Goal: Check status

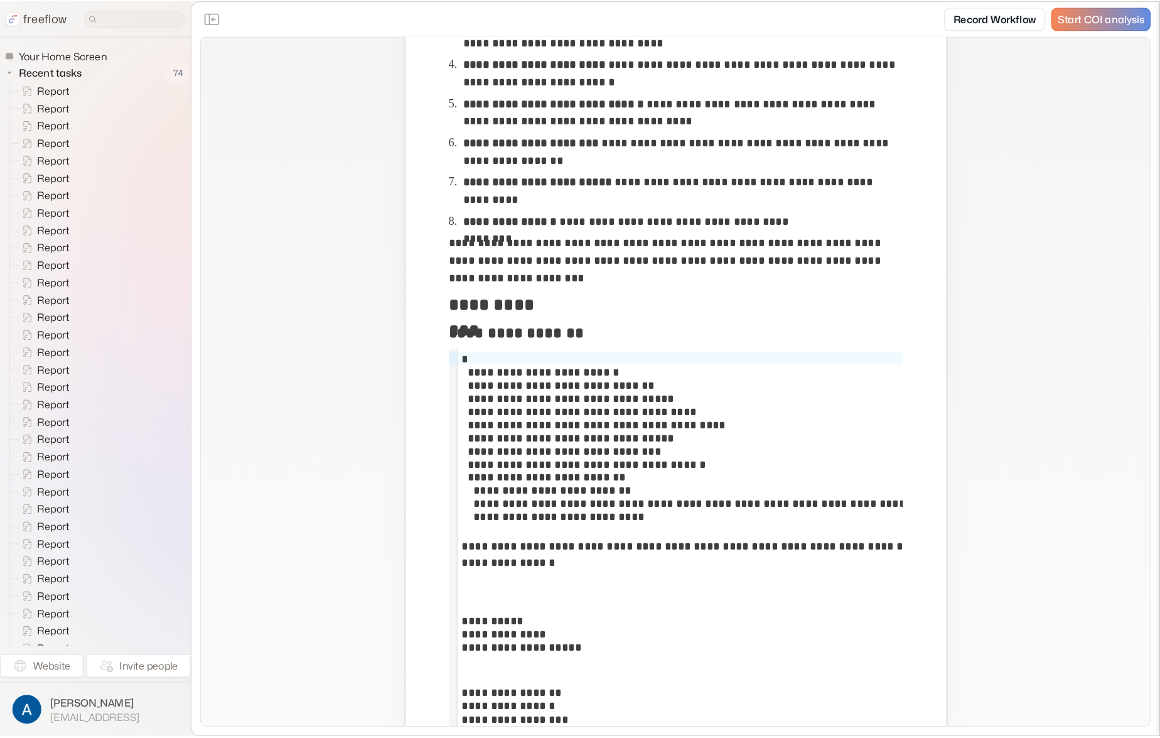
scroll to position [1206, 0]
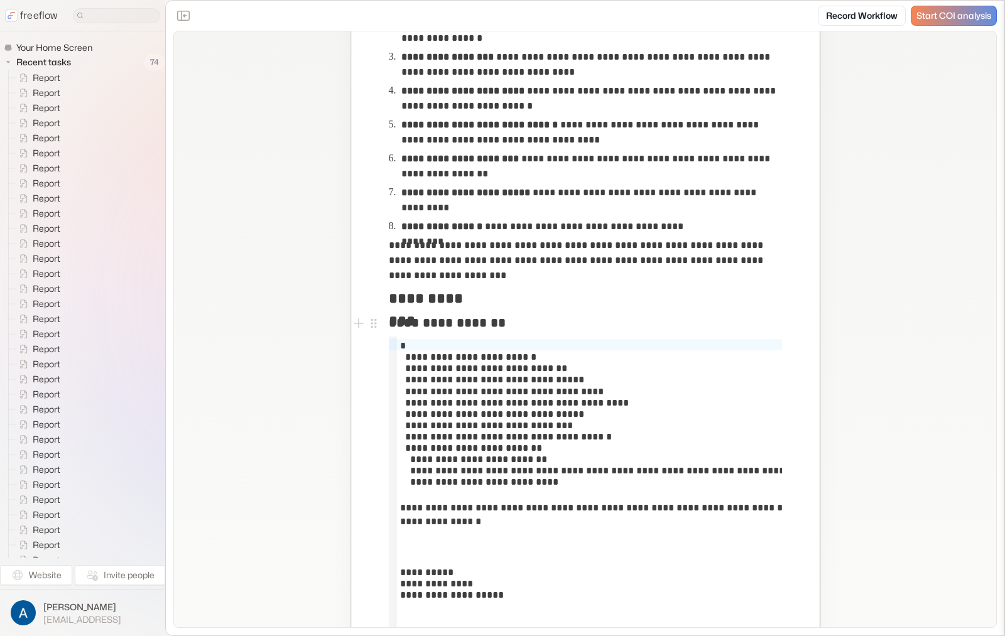
click at [454, 325] on h3 "**********" at bounding box center [447, 322] width 117 height 19
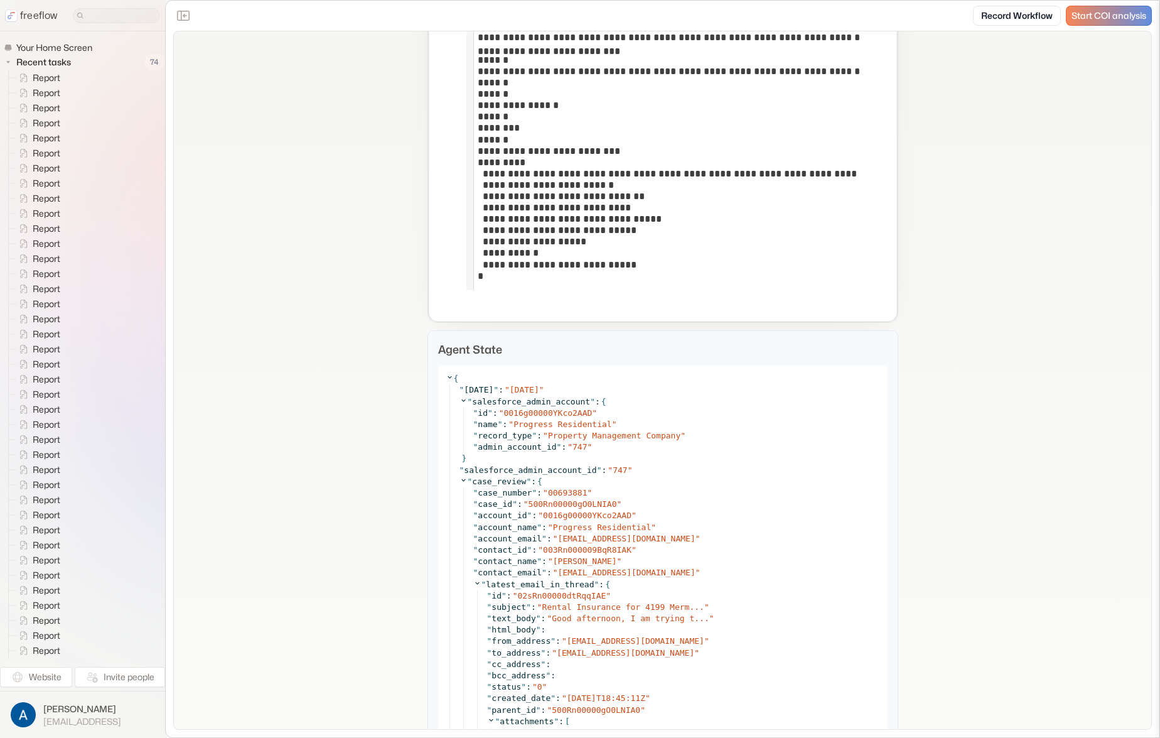
scroll to position [9432, 0]
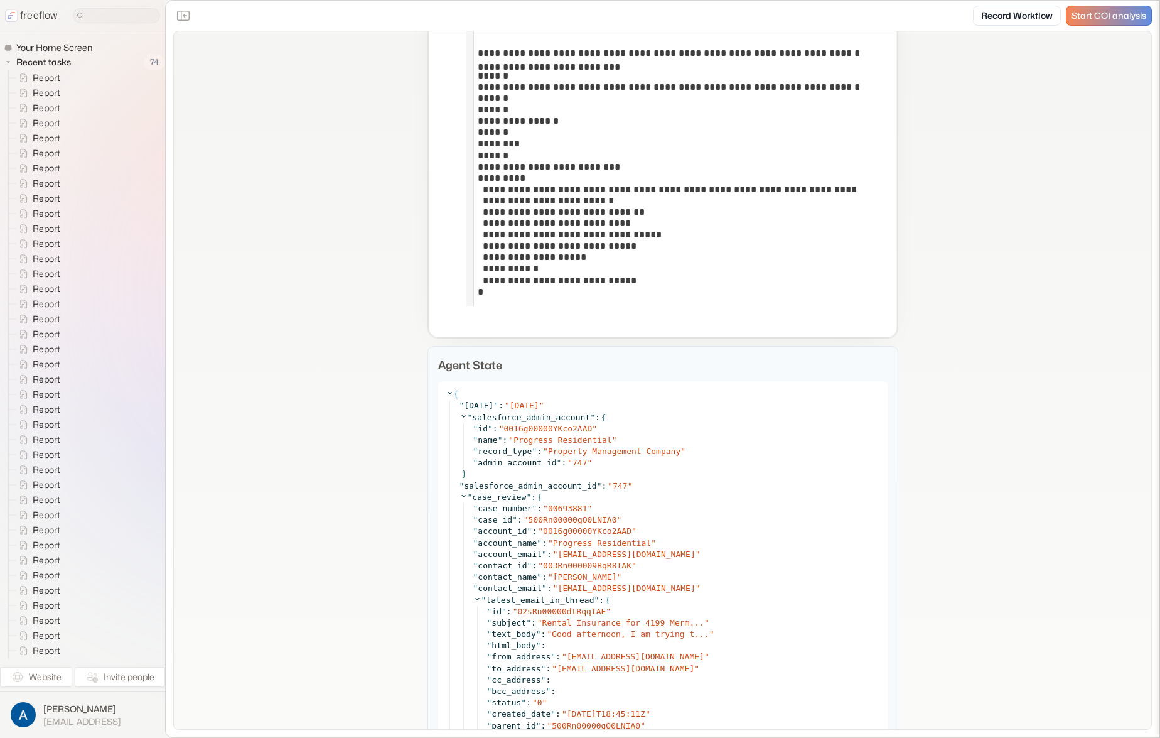
click at [475, 359] on p "Agent State" at bounding box center [663, 365] width 450 height 17
click at [477, 360] on p "Agent State" at bounding box center [663, 365] width 450 height 17
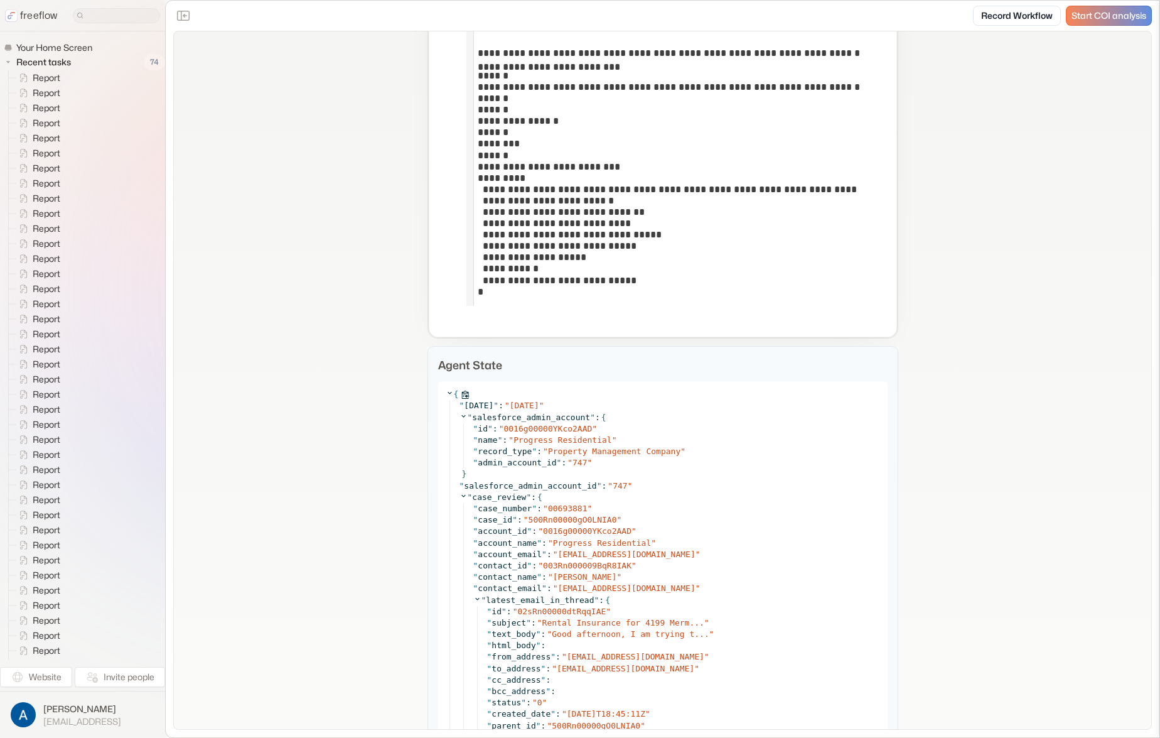
click at [446, 389] on icon at bounding box center [450, 393] width 8 height 8
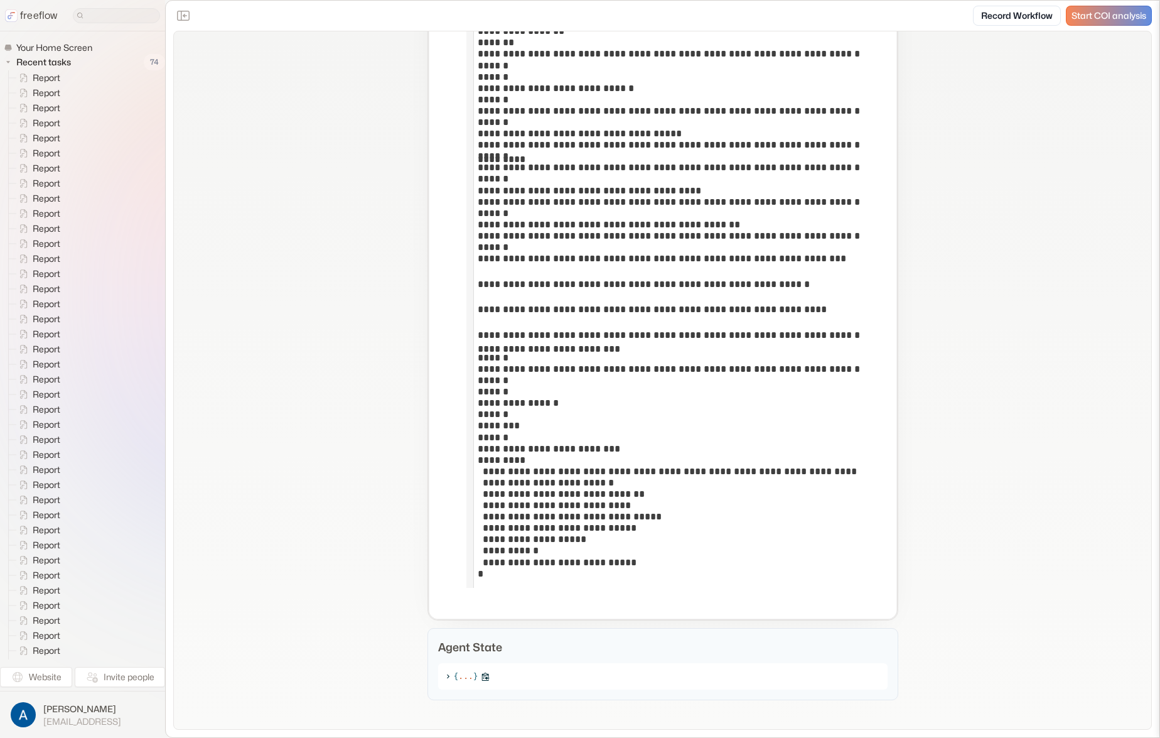
click at [444, 635] on icon at bounding box center [448, 676] width 8 height 8
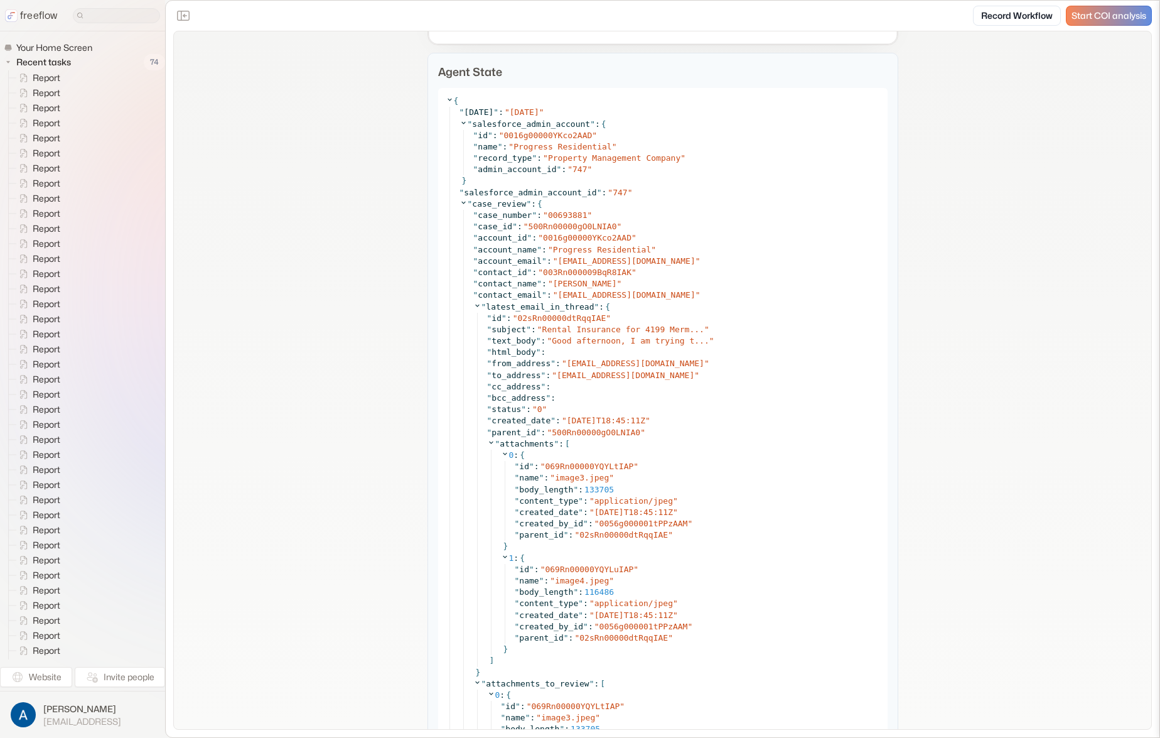
scroll to position [9591, 0]
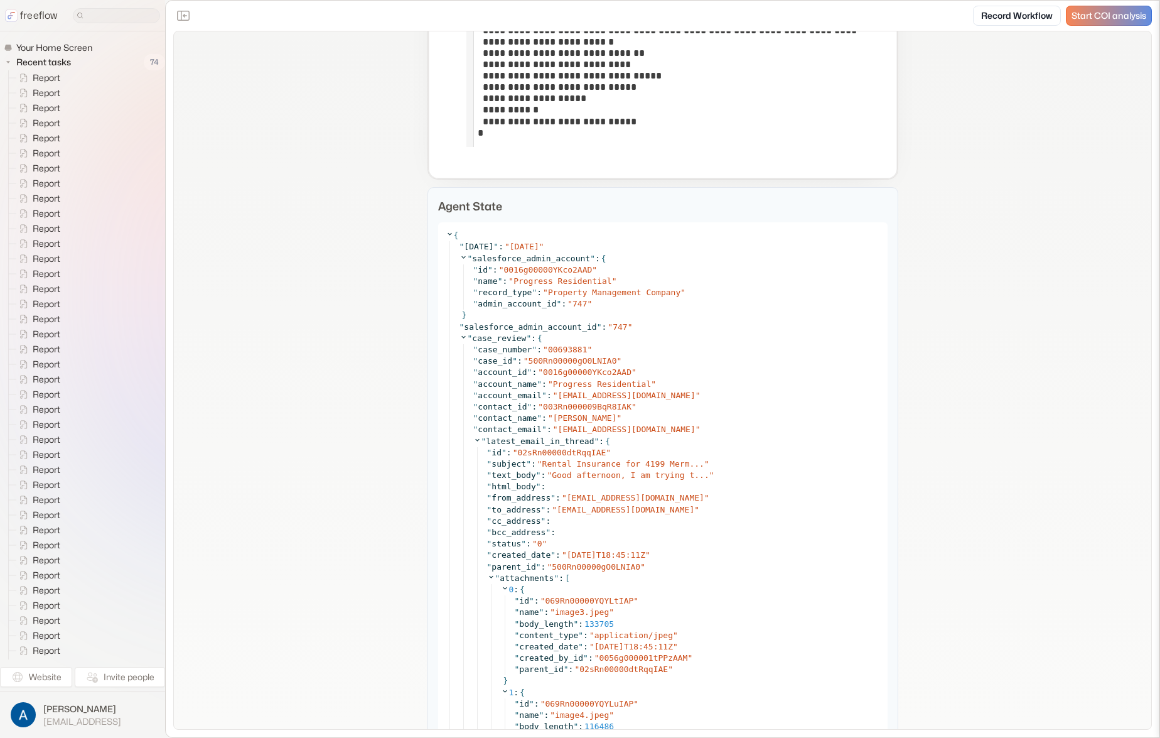
drag, startPoint x: 385, startPoint y: 419, endPoint x: 1157, endPoint y: 423, distance: 772.3
click at [461, 333] on icon at bounding box center [464, 337] width 8 height 8
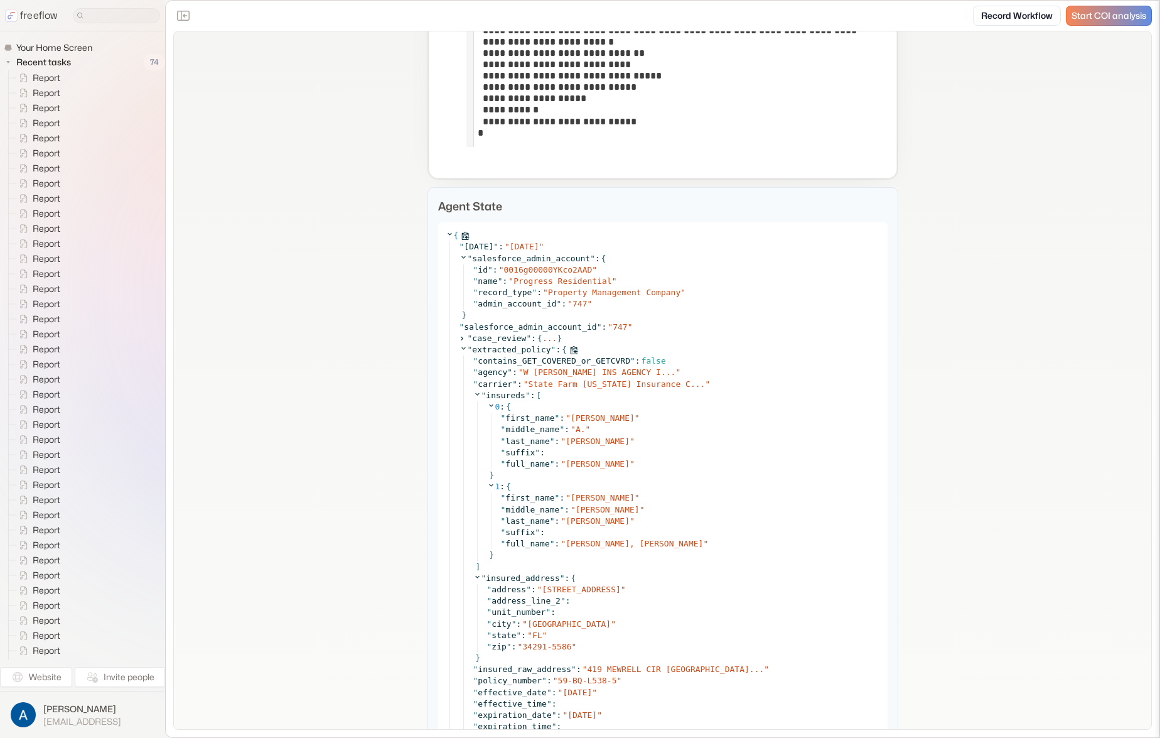
click at [460, 348] on icon at bounding box center [464, 348] width 8 height 8
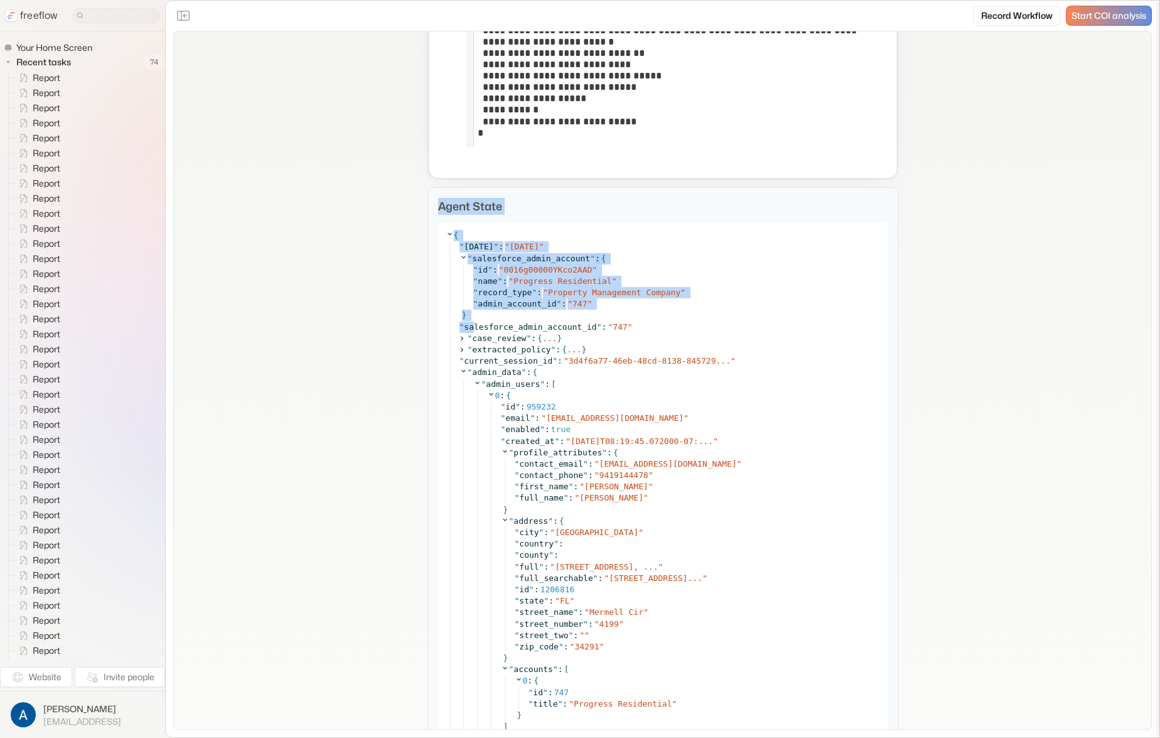
drag, startPoint x: 347, startPoint y: 193, endPoint x: 468, endPoint y: 332, distance: 184.2
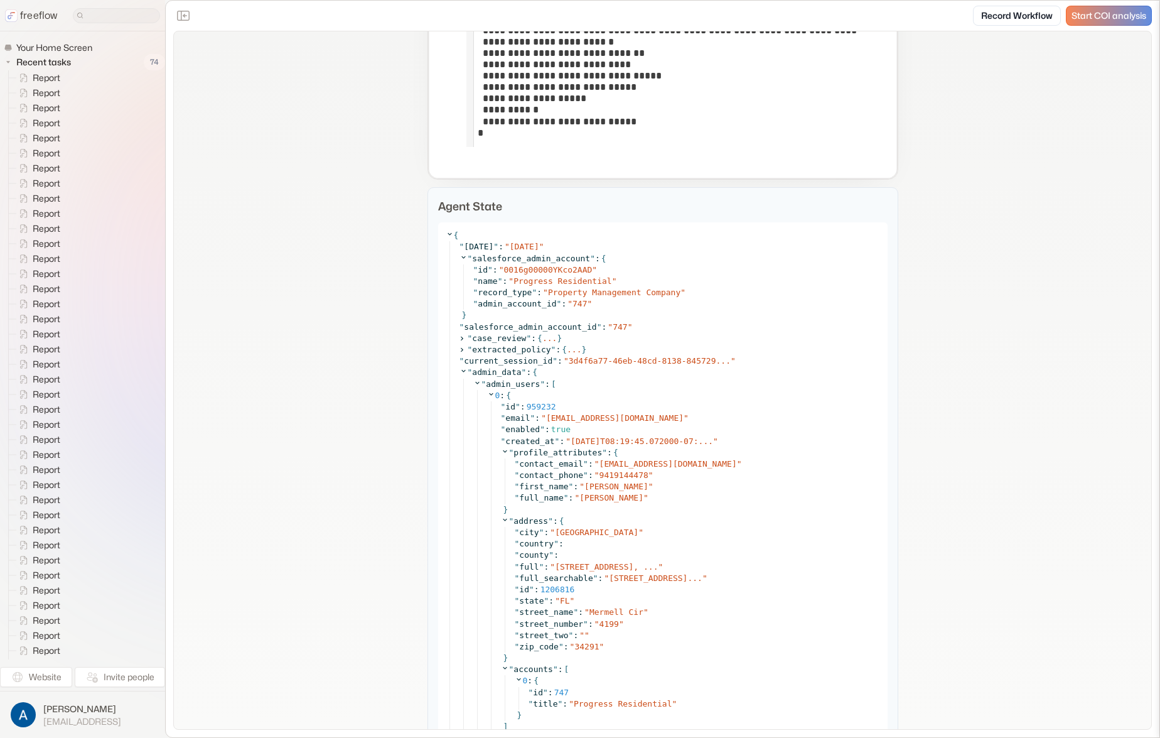
click at [464, 211] on p "Agent State" at bounding box center [663, 206] width 450 height 17
drag, startPoint x: 464, startPoint y: 211, endPoint x: 423, endPoint y: 212, distance: 41.5
click at [464, 211] on p "Agent State" at bounding box center [663, 206] width 450 height 17
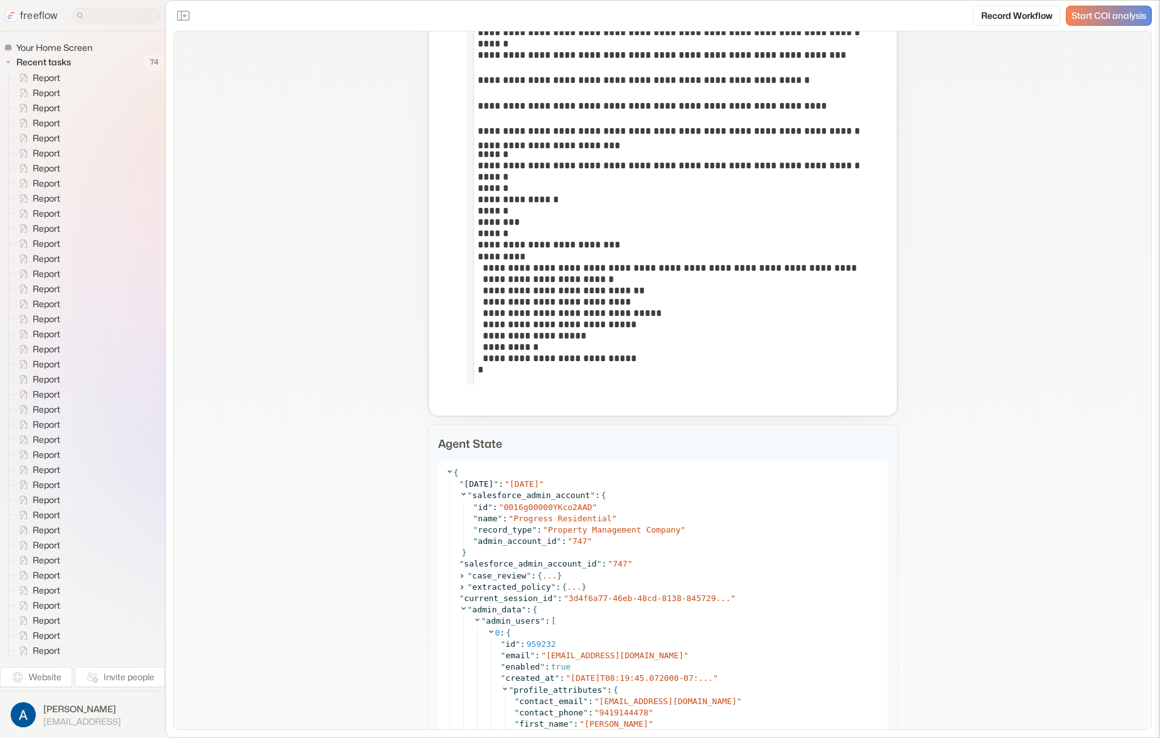
scroll to position [9414, 0]
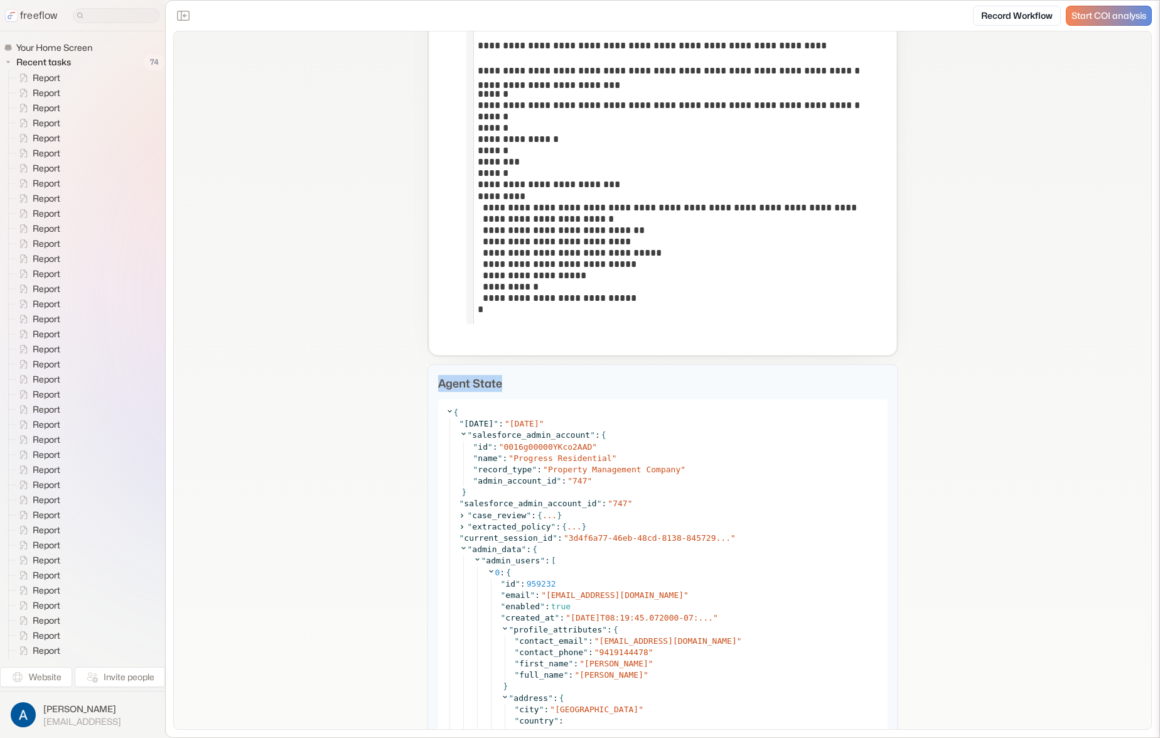
drag, startPoint x: 477, startPoint y: 377, endPoint x: 539, endPoint y: 389, distance: 62.6
click at [536, 388] on p "Agent State" at bounding box center [663, 383] width 450 height 17
drag, startPoint x: 1017, startPoint y: 316, endPoint x: 1023, endPoint y: 216, distance: 100.6
